Goal: Task Accomplishment & Management: Use online tool/utility

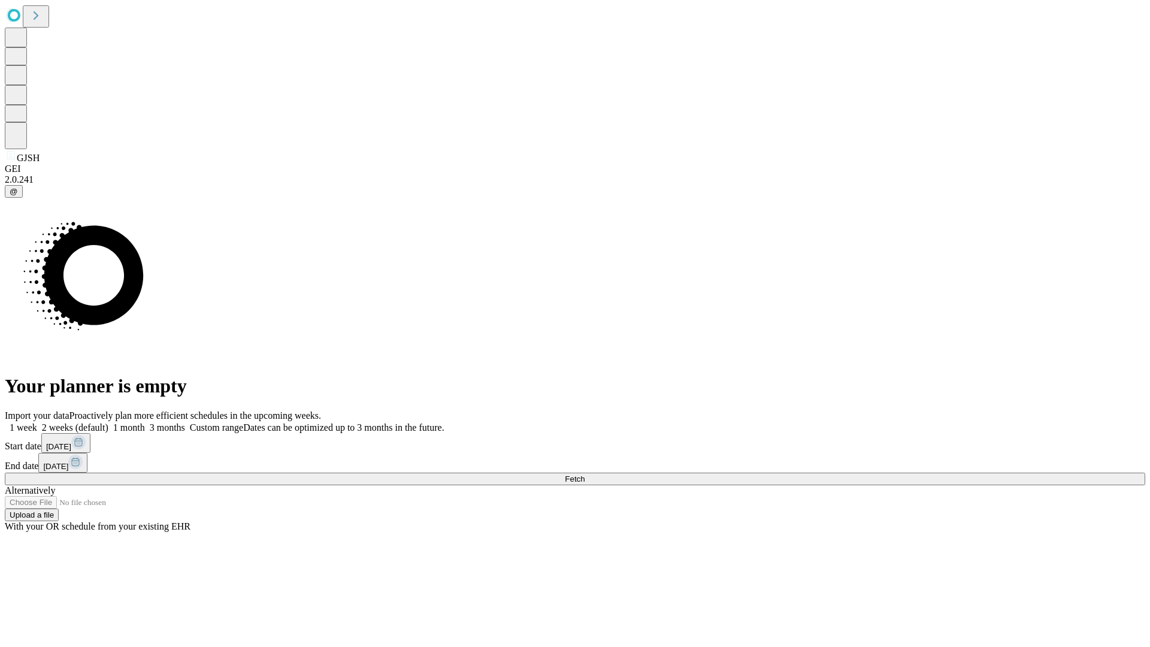
click at [585, 474] on span "Fetch" at bounding box center [575, 478] width 20 height 9
